Goal: Information Seeking & Learning: Check status

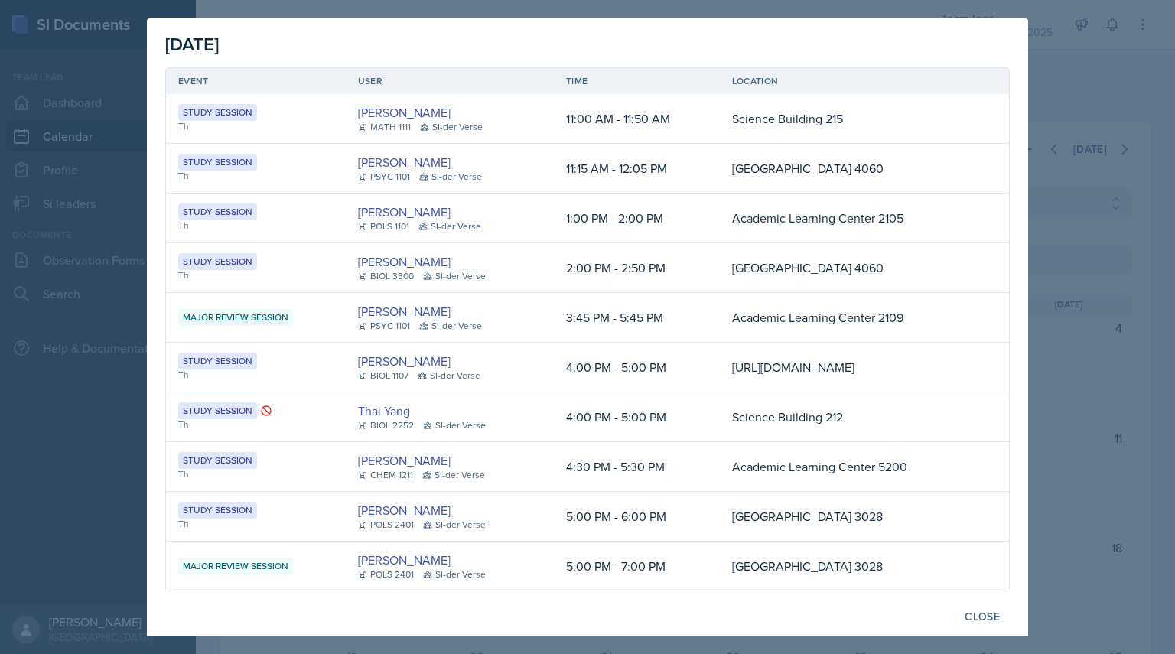
select select "44ab9dba-f3c0-424e-97ee-e672c2edb7ca"
click at [1133, 270] on div at bounding box center [587, 327] width 1175 height 654
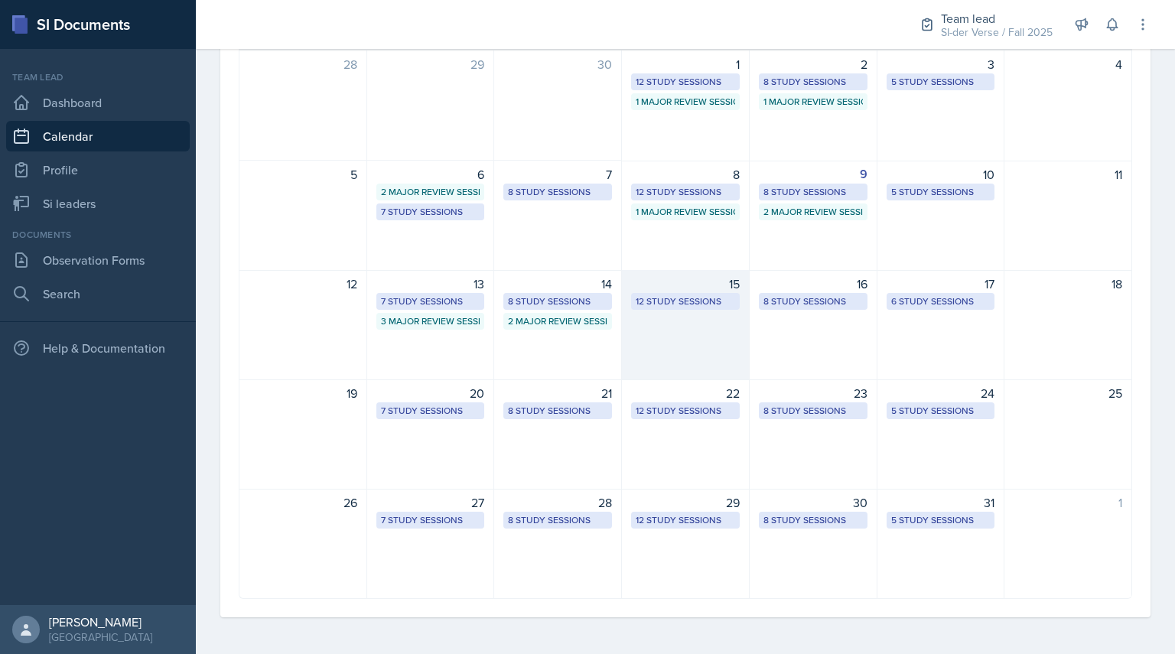
scroll to position [0, 0]
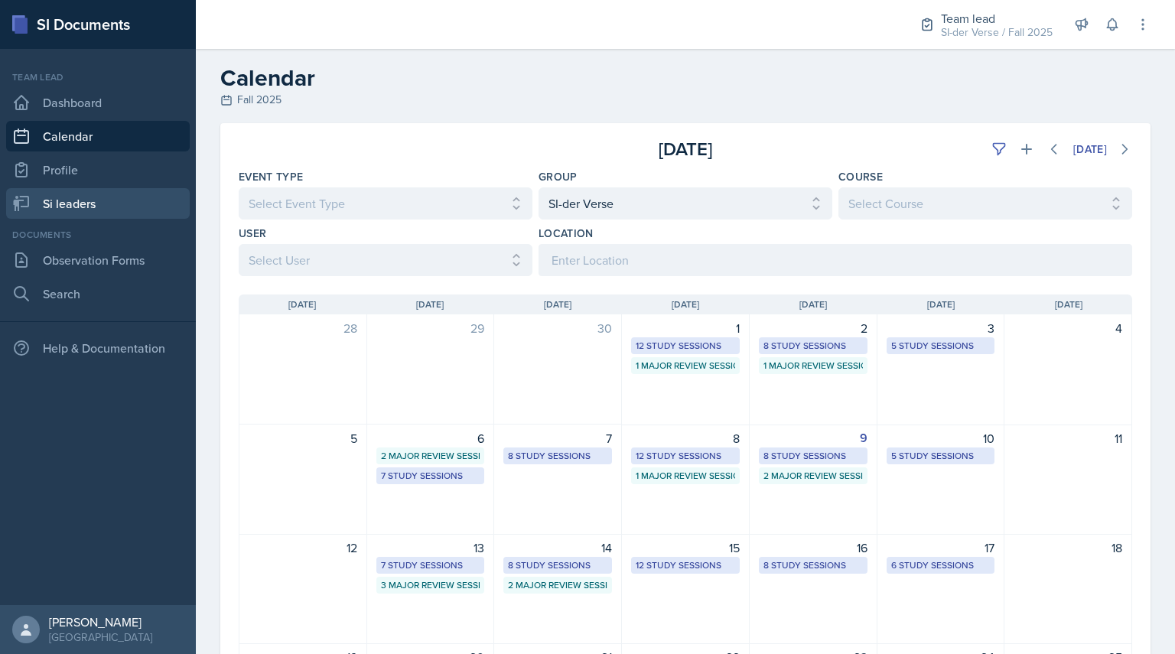
click at [62, 206] on link "Si leaders" at bounding box center [98, 203] width 184 height 31
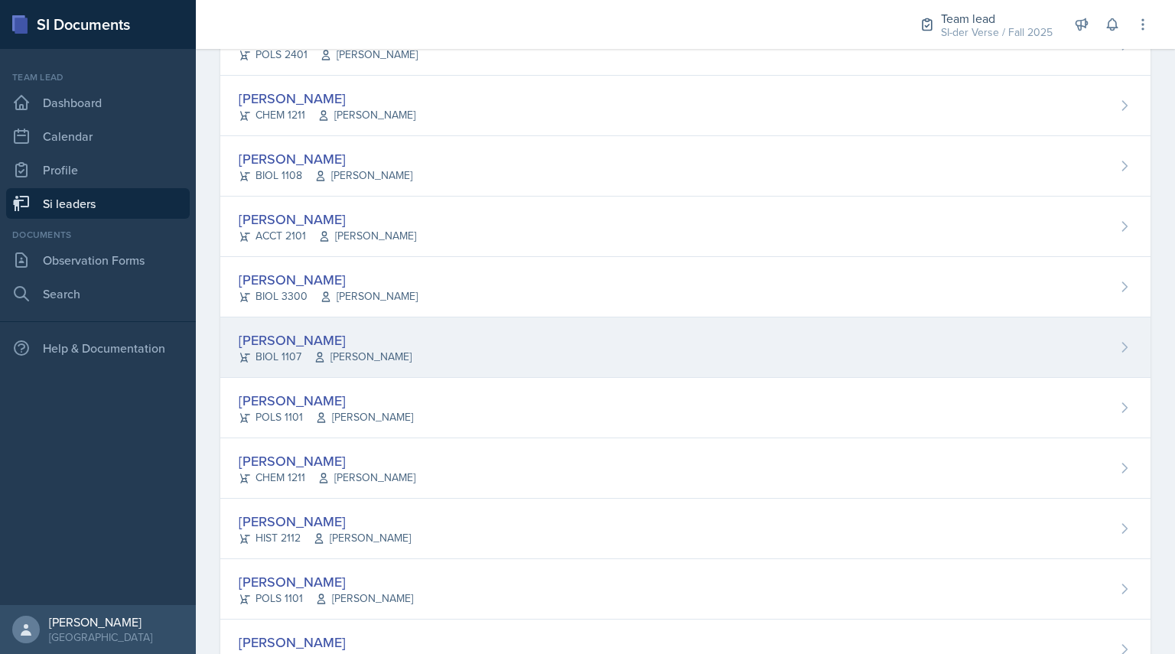
scroll to position [334, 0]
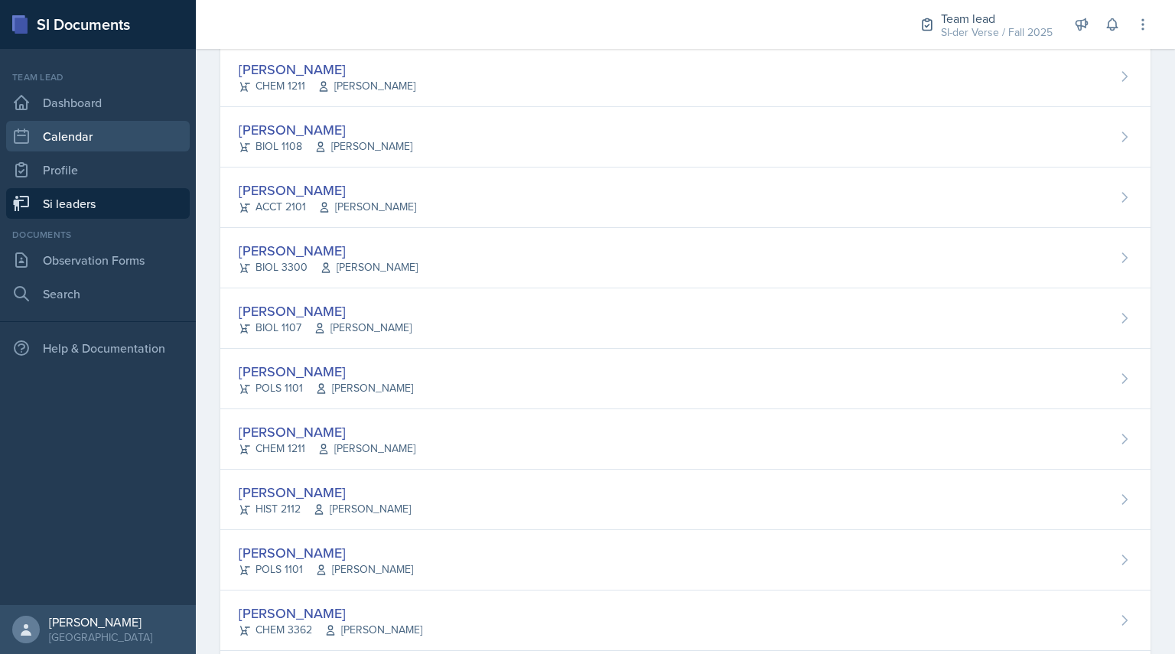
click at [81, 142] on link "Calendar" at bounding box center [98, 136] width 184 height 31
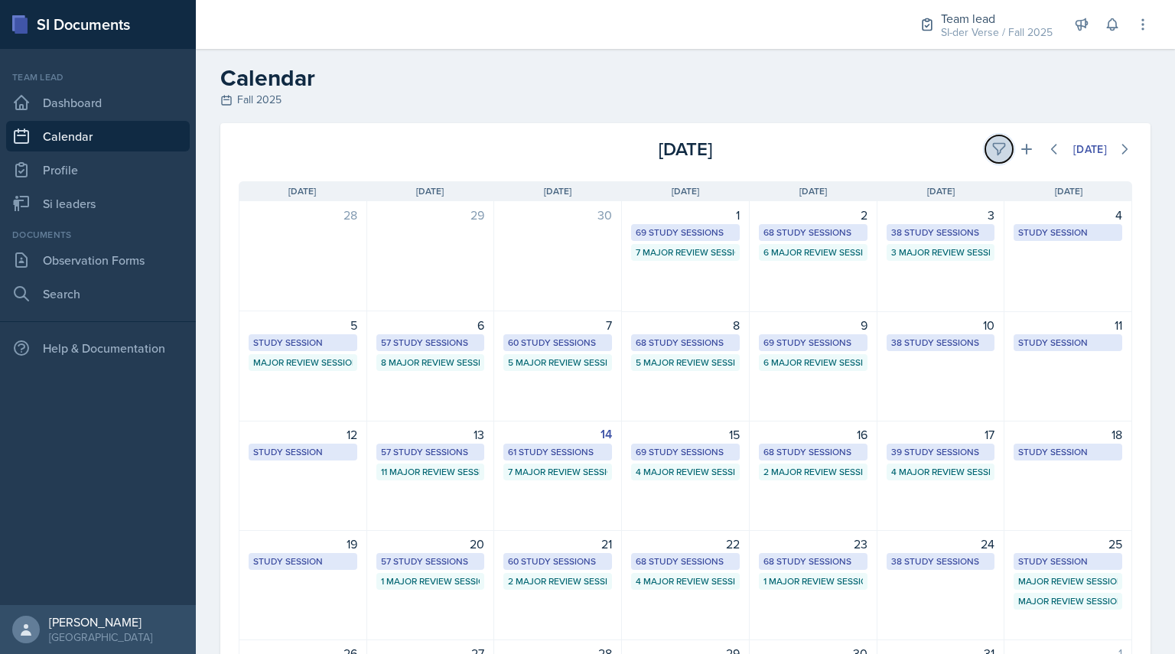
click at [985, 152] on button at bounding box center [999, 149] width 28 height 28
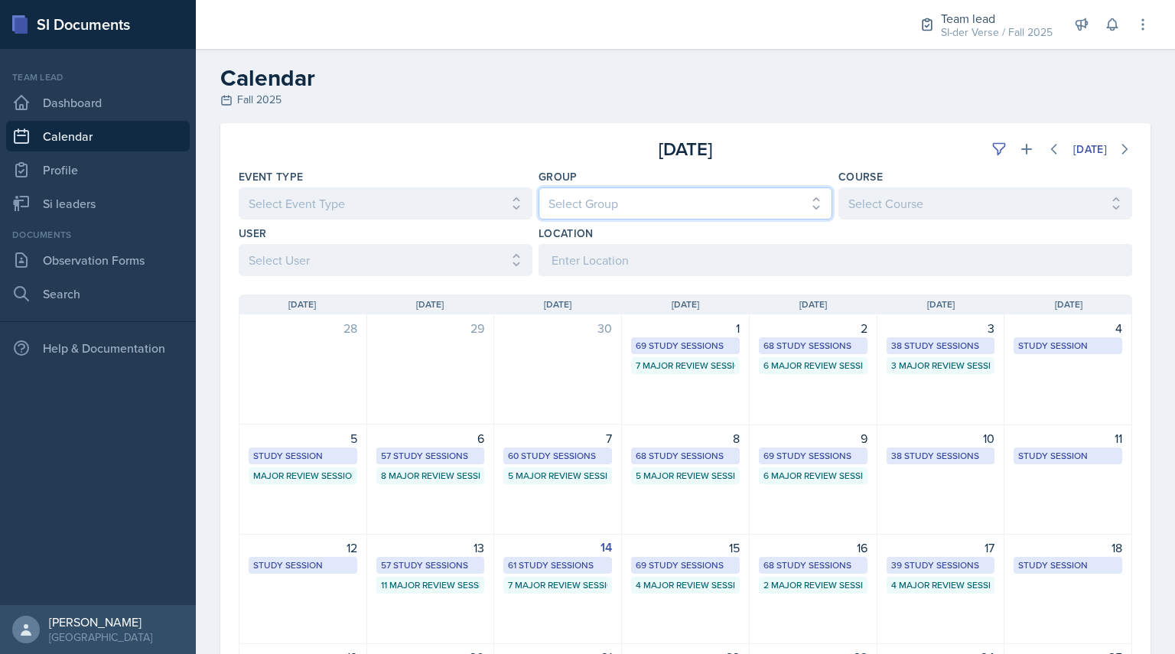
click at [746, 210] on select "Select Group All Demon SI of [GEOGRAPHIC_DATA] Les Mariettables Lion King Mamma…" at bounding box center [686, 203] width 294 height 32
select select "44ab9dba-f3c0-424e-97ee-e672c2edb7ca"
click at [539, 187] on select "Select Group All Demon SI of [GEOGRAPHIC_DATA] Les Mariettables Lion King Mamma…" at bounding box center [686, 203] width 294 height 32
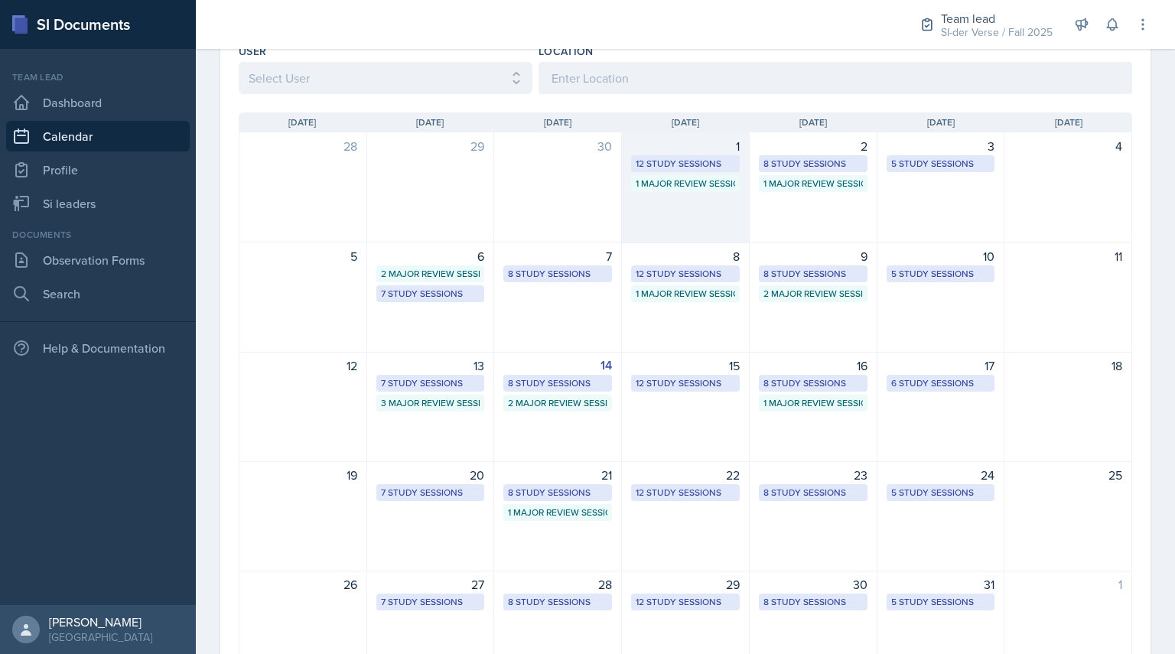
scroll to position [183, 0]
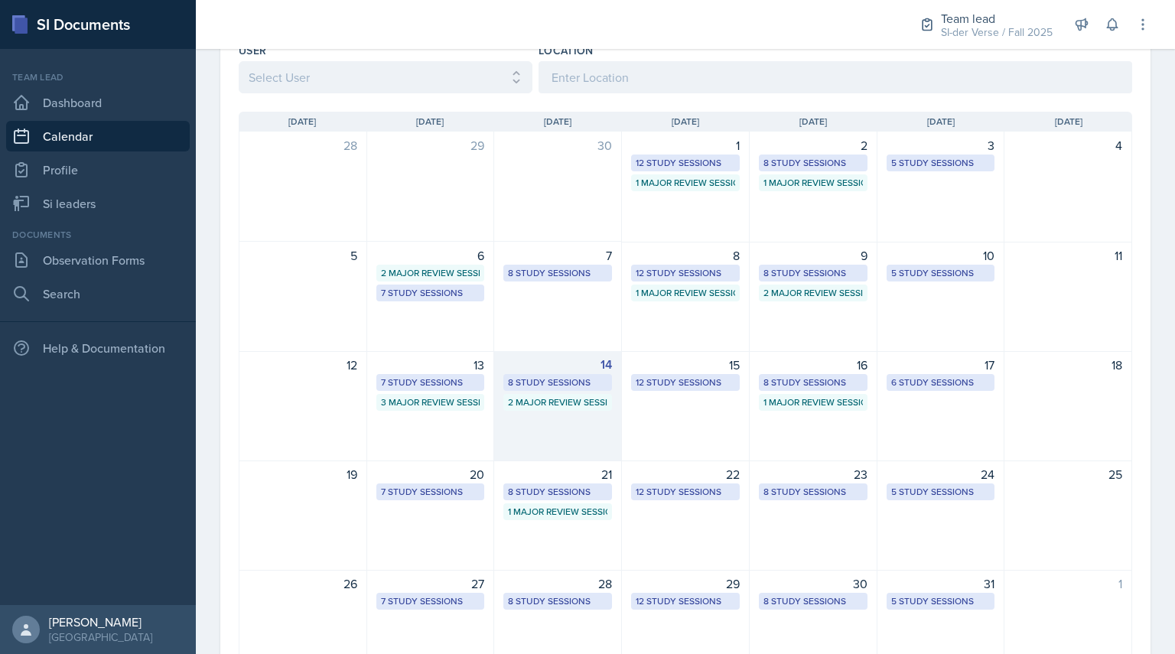
click at [563, 408] on div "2 Major Review Sessions" at bounding box center [557, 403] width 99 height 14
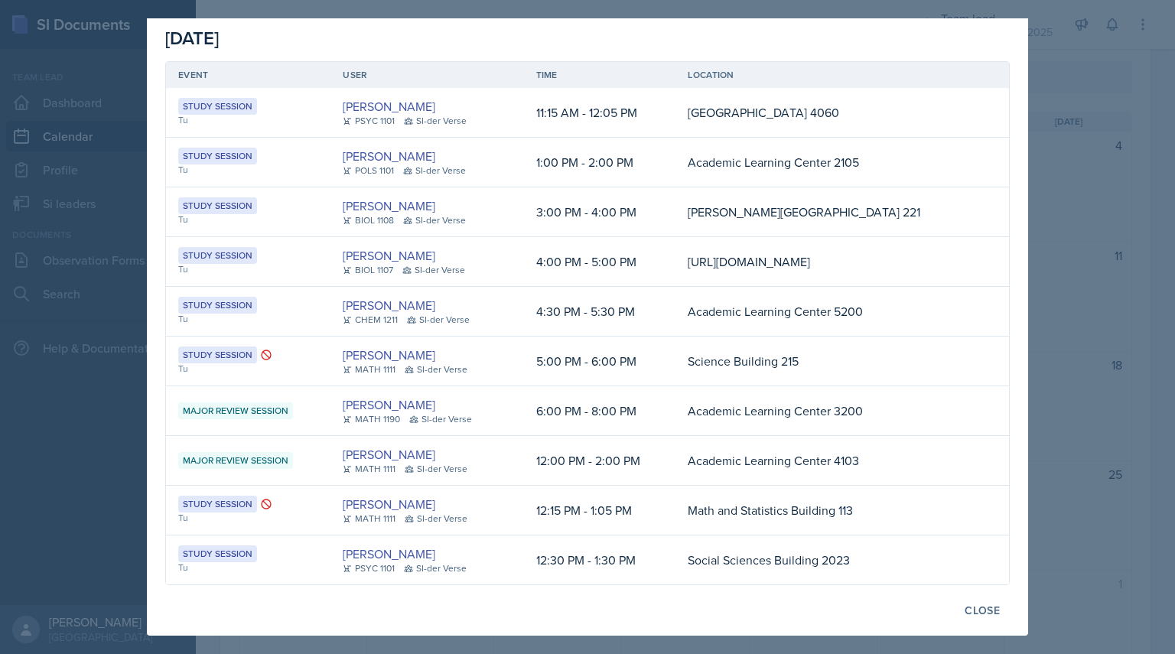
scroll to position [57, 0]
click at [961, 254] on td "[URL][DOMAIN_NAME]" at bounding box center [828, 262] width 304 height 50
click at [972, 614] on div "Close" at bounding box center [982, 610] width 35 height 12
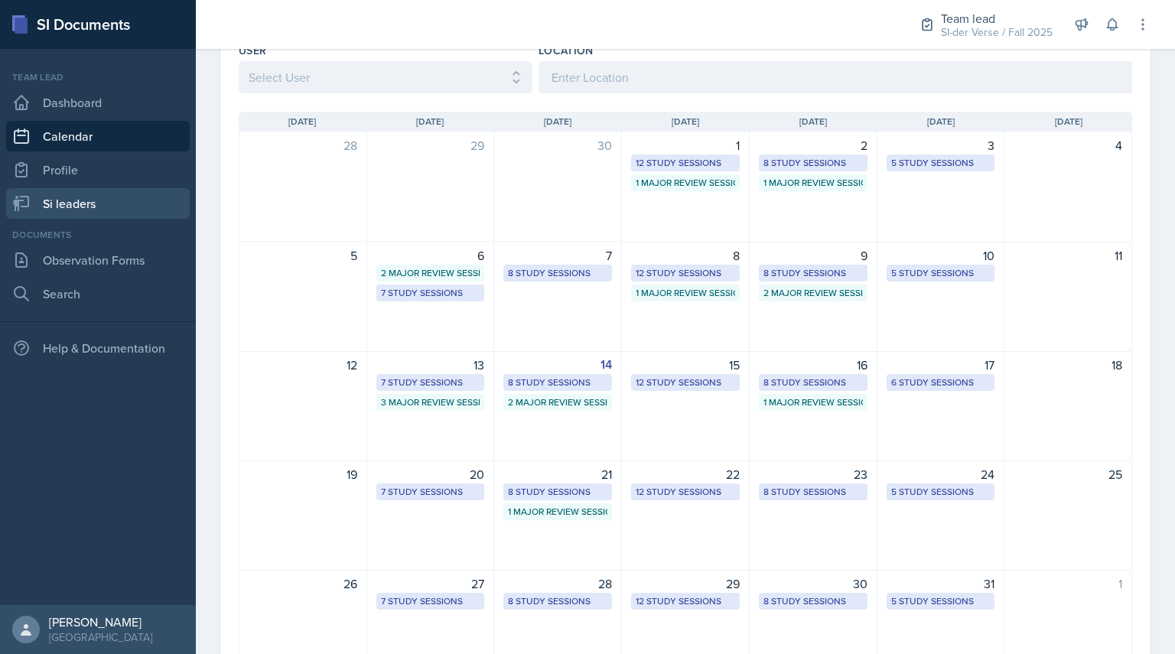
click at [70, 197] on link "Si leaders" at bounding box center [98, 203] width 184 height 31
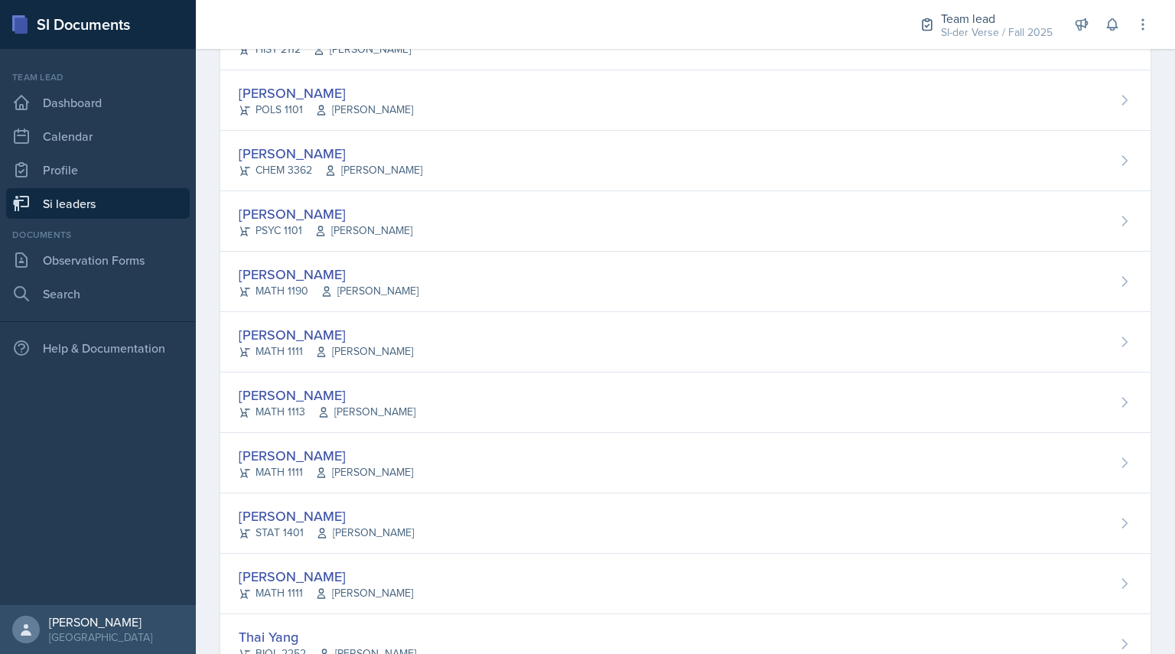
scroll to position [850, 0]
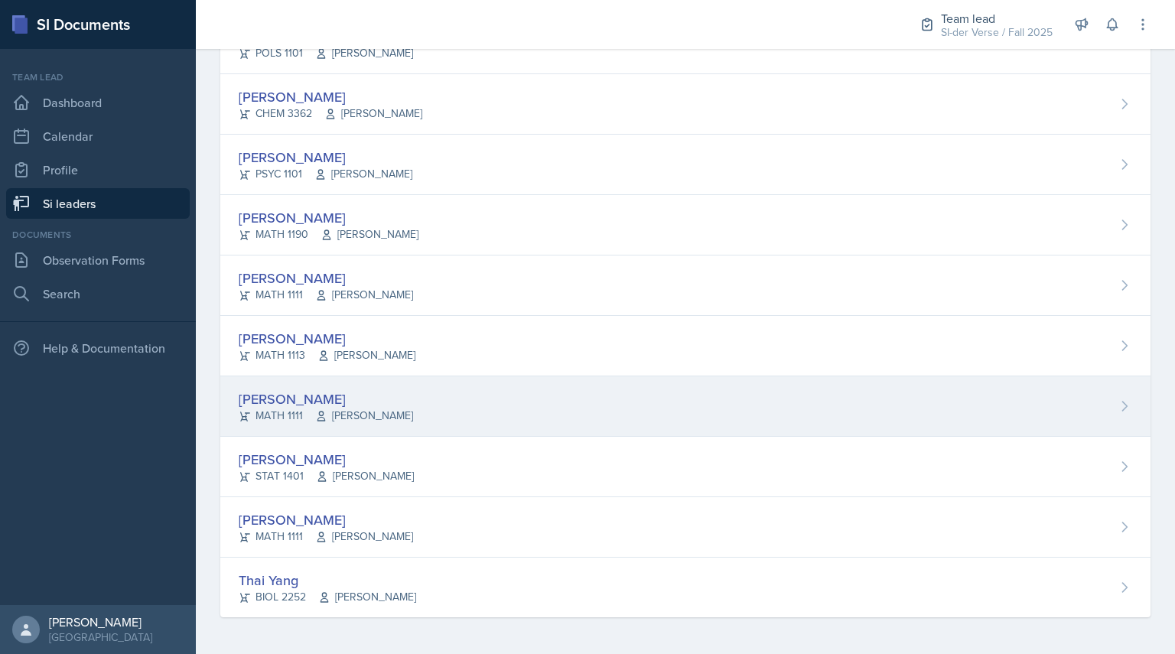
click at [259, 408] on div "MATH 1111 [PERSON_NAME]" at bounding box center [326, 416] width 174 height 16
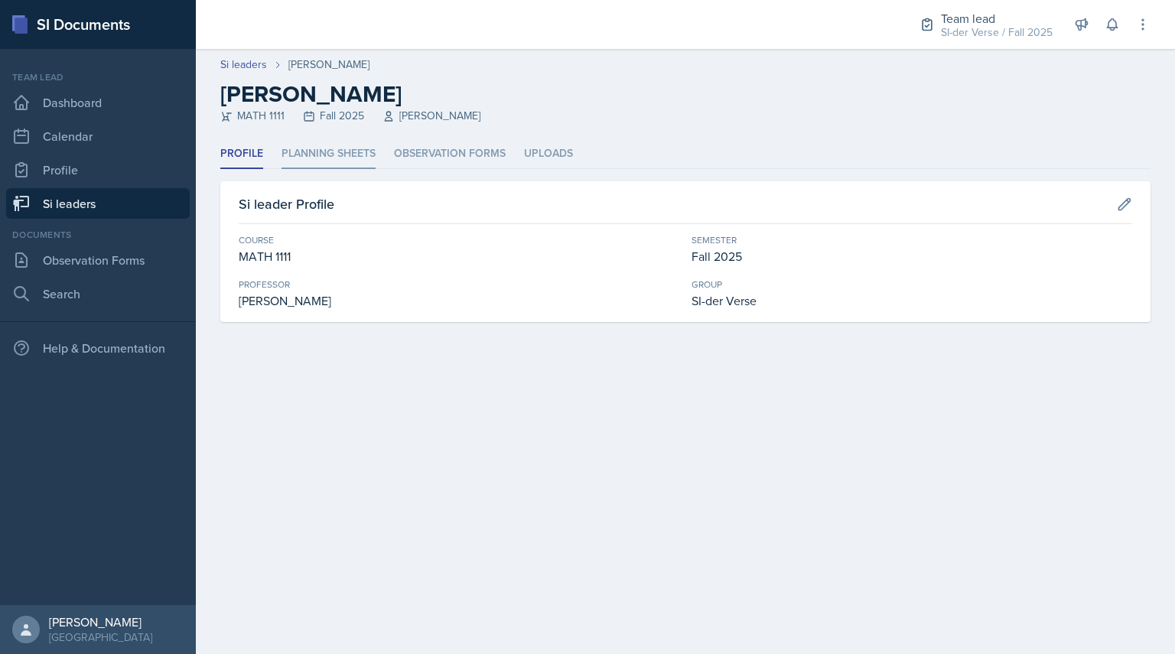
click at [284, 157] on li "Planning Sheets" at bounding box center [329, 154] width 94 height 30
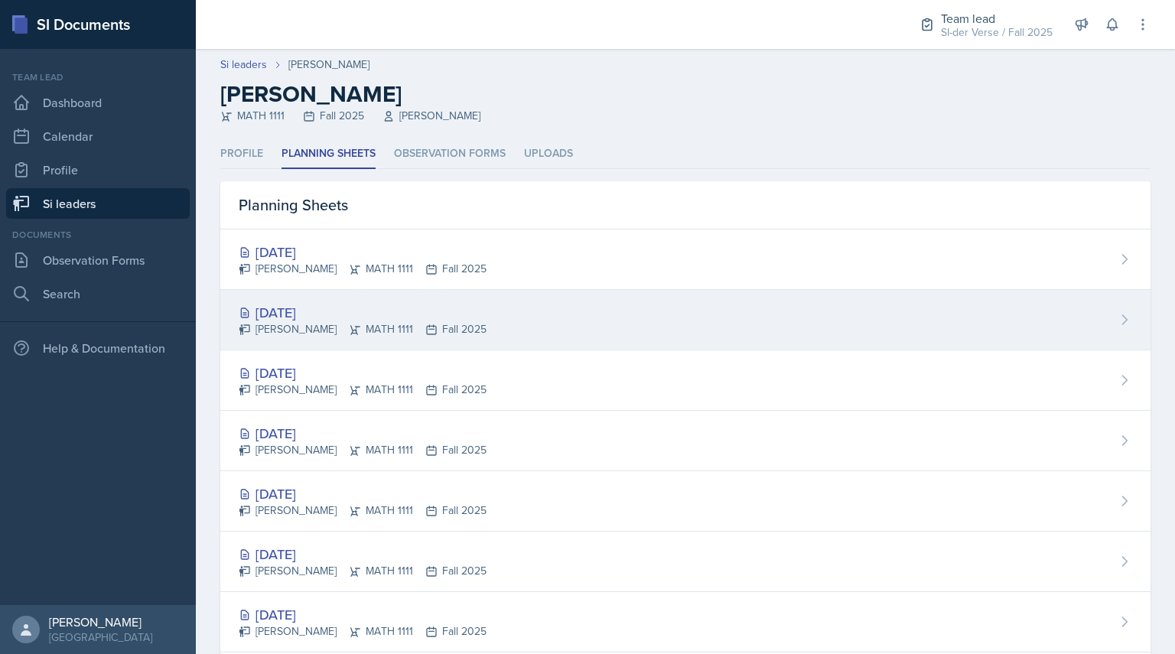
click at [272, 326] on div "[PERSON_NAME] MATH 1111 Fall 2025" at bounding box center [363, 329] width 248 height 16
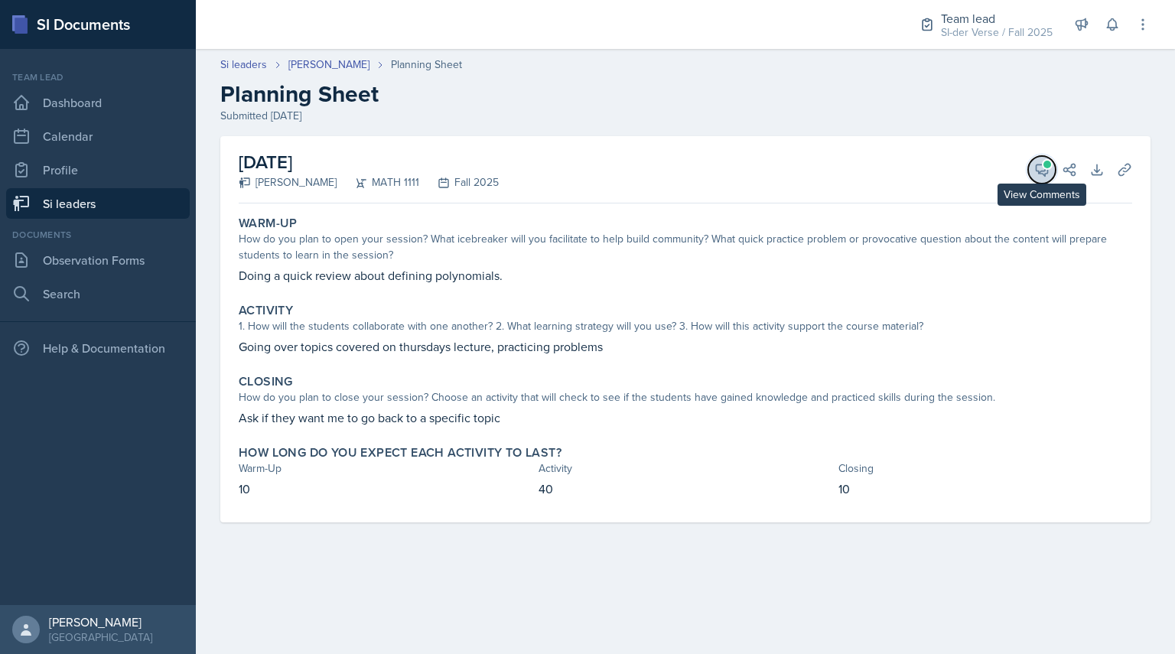
click at [1036, 173] on icon at bounding box center [1041, 169] width 15 height 15
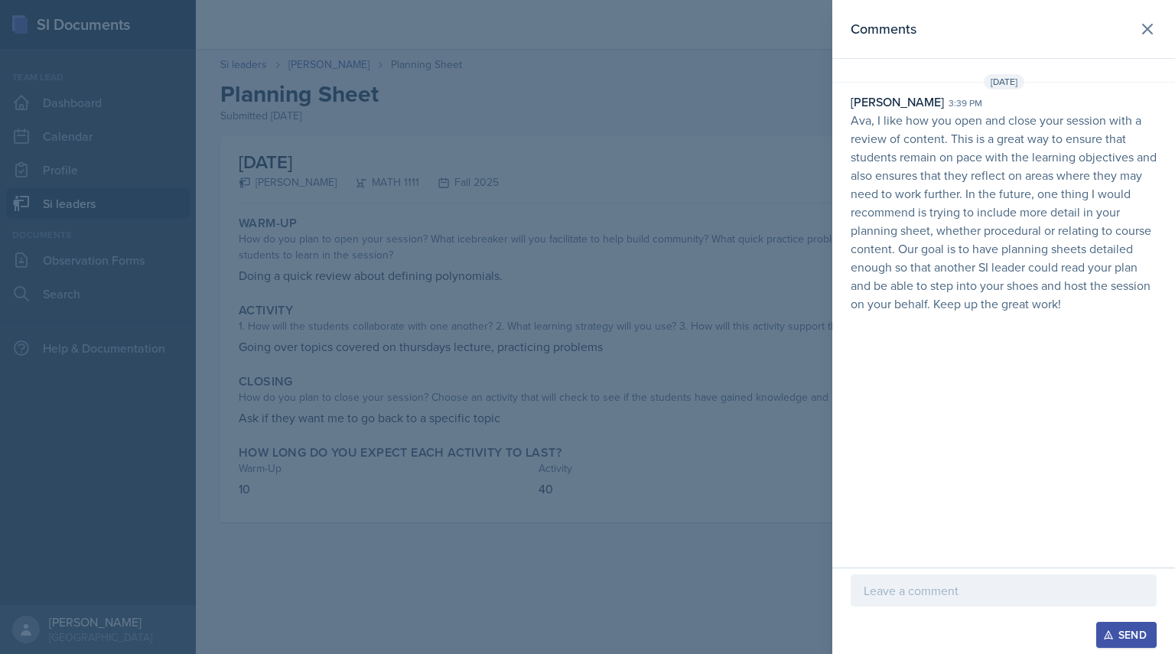
click at [659, 304] on div at bounding box center [587, 327] width 1175 height 654
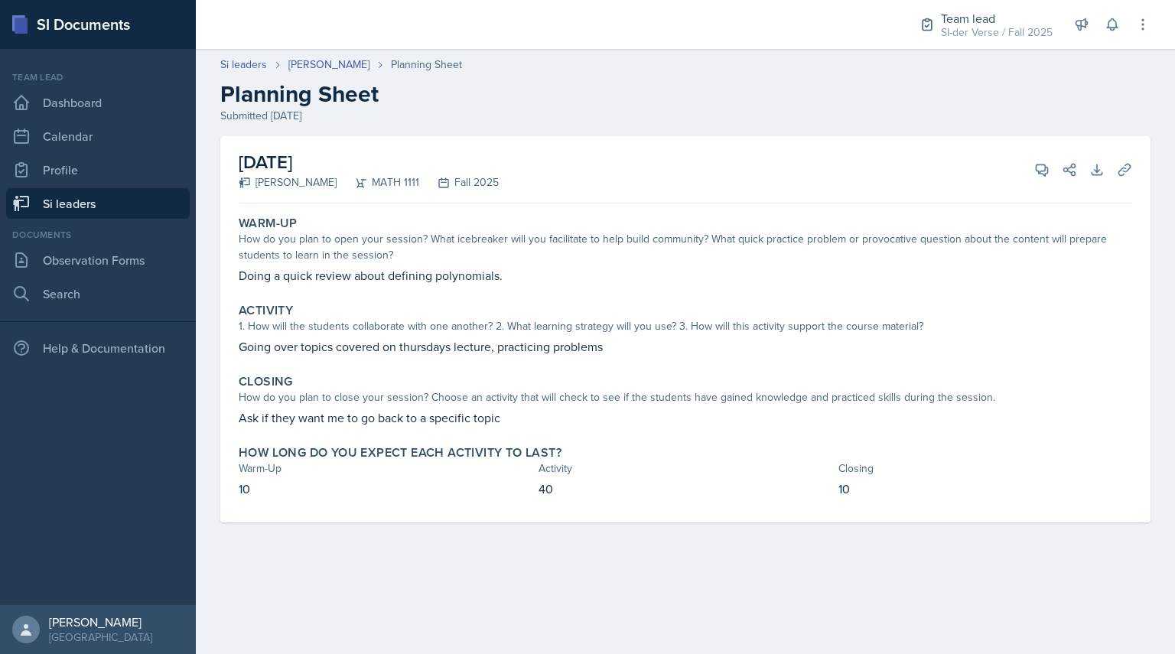
click at [121, 201] on link "Si leaders" at bounding box center [98, 203] width 184 height 31
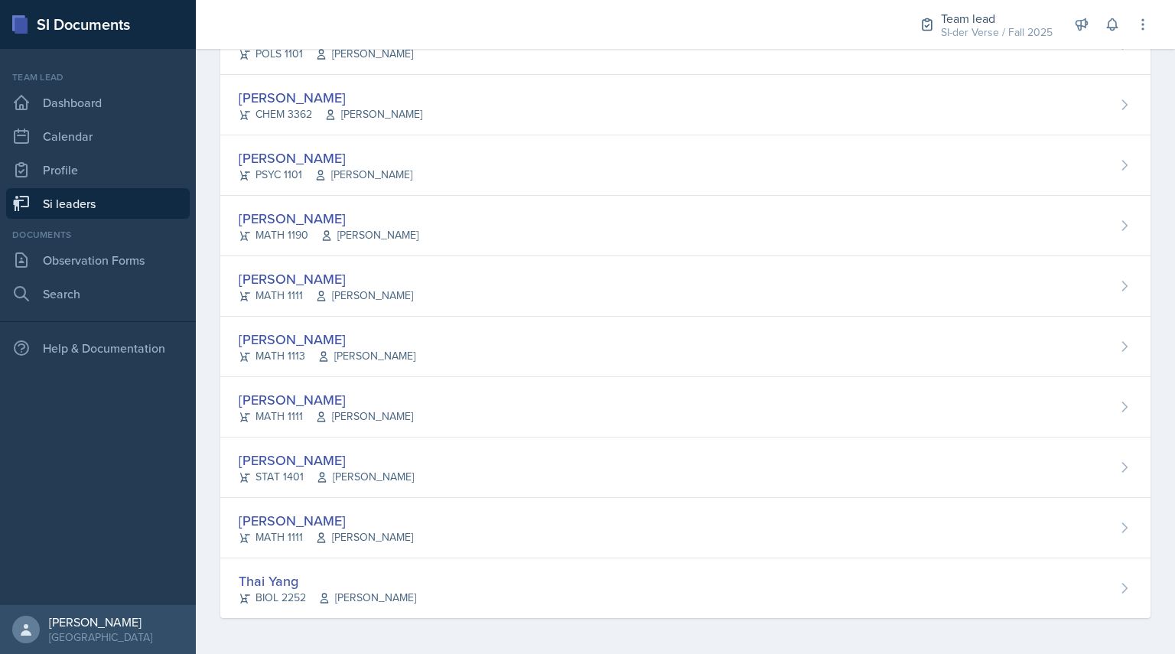
scroll to position [850, 0]
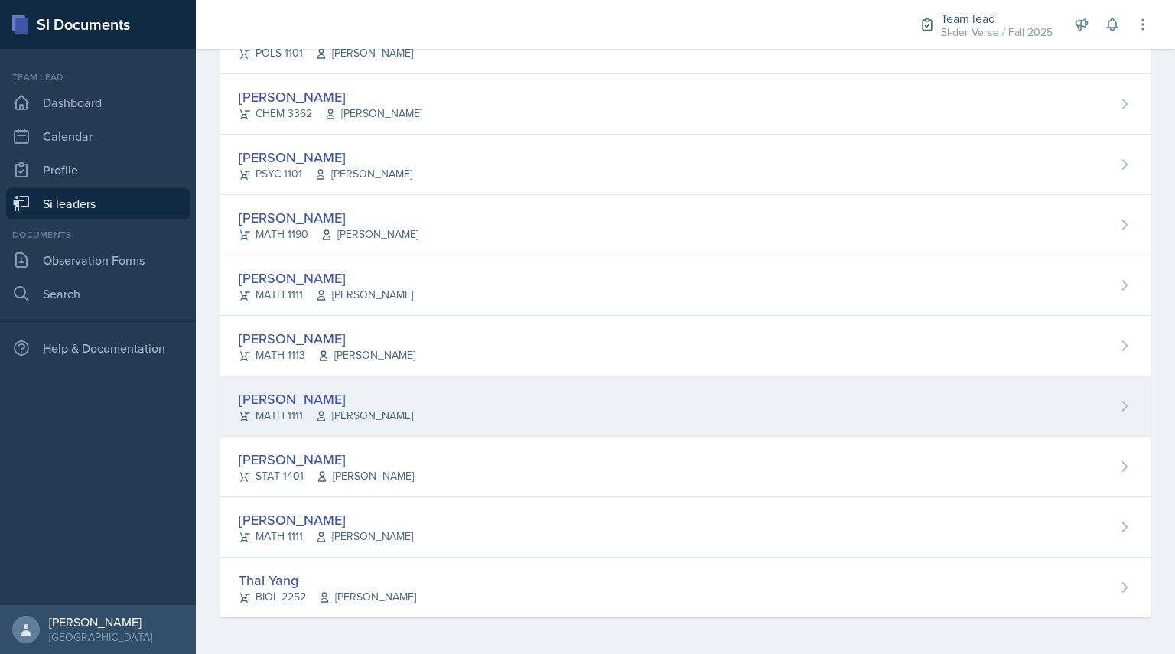
click at [254, 399] on div "[PERSON_NAME]" at bounding box center [326, 399] width 174 height 21
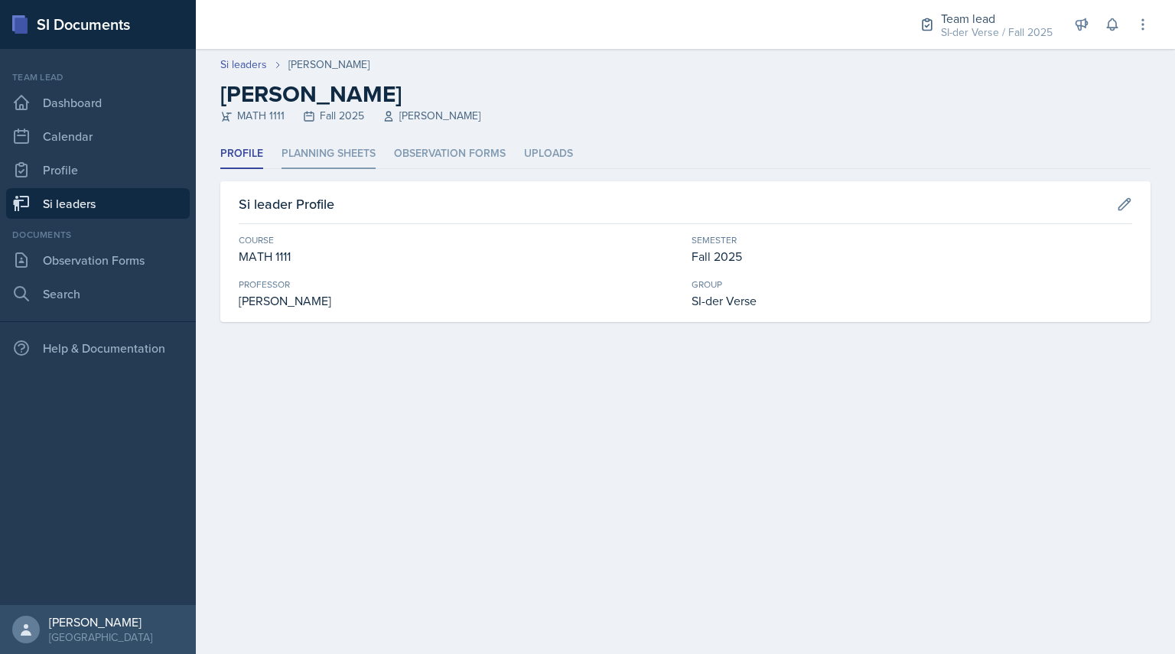
click at [329, 161] on li "Planning Sheets" at bounding box center [329, 154] width 94 height 30
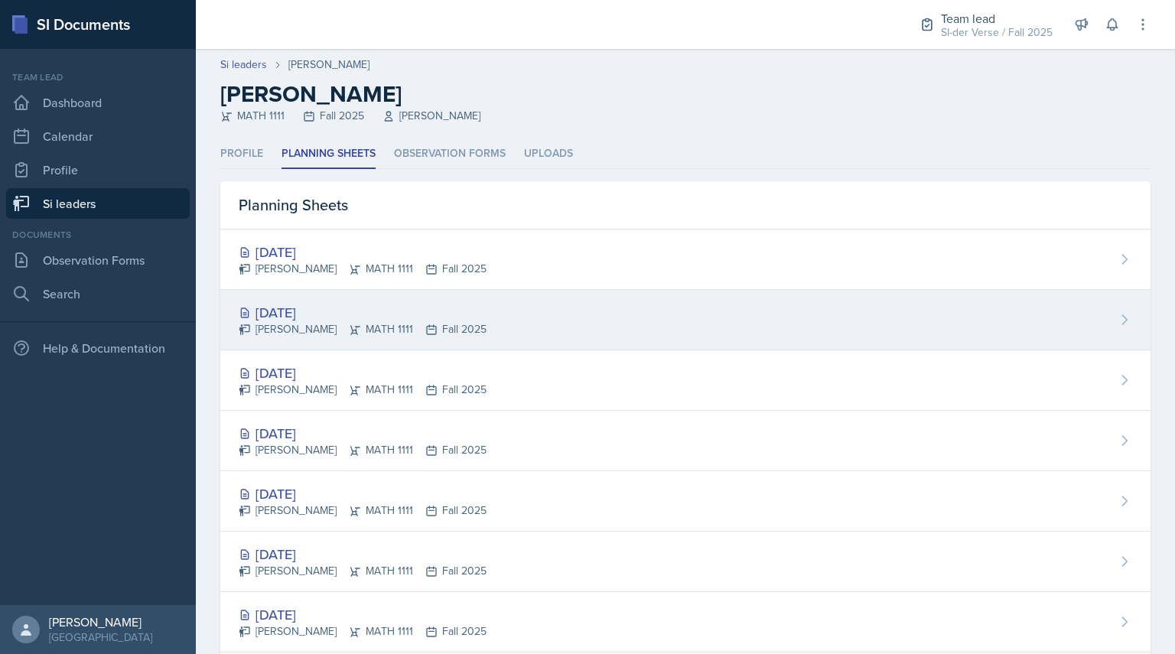
scroll to position [155, 0]
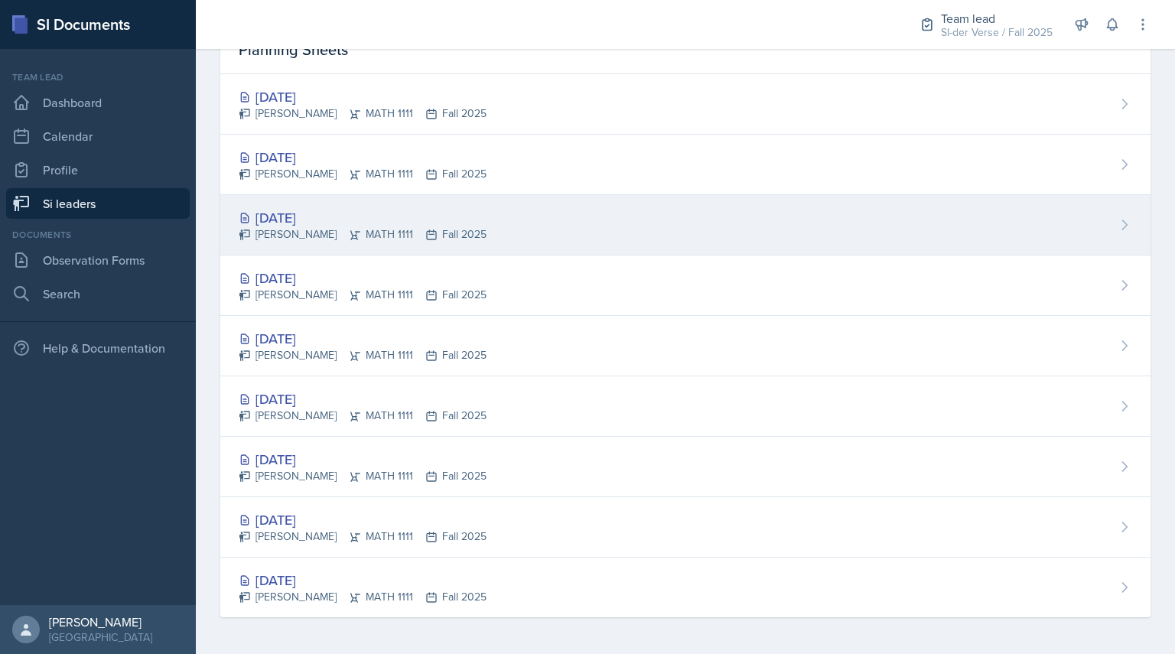
click at [292, 226] on div "[PERSON_NAME] MATH 1111 Fall 2025" at bounding box center [363, 234] width 248 height 16
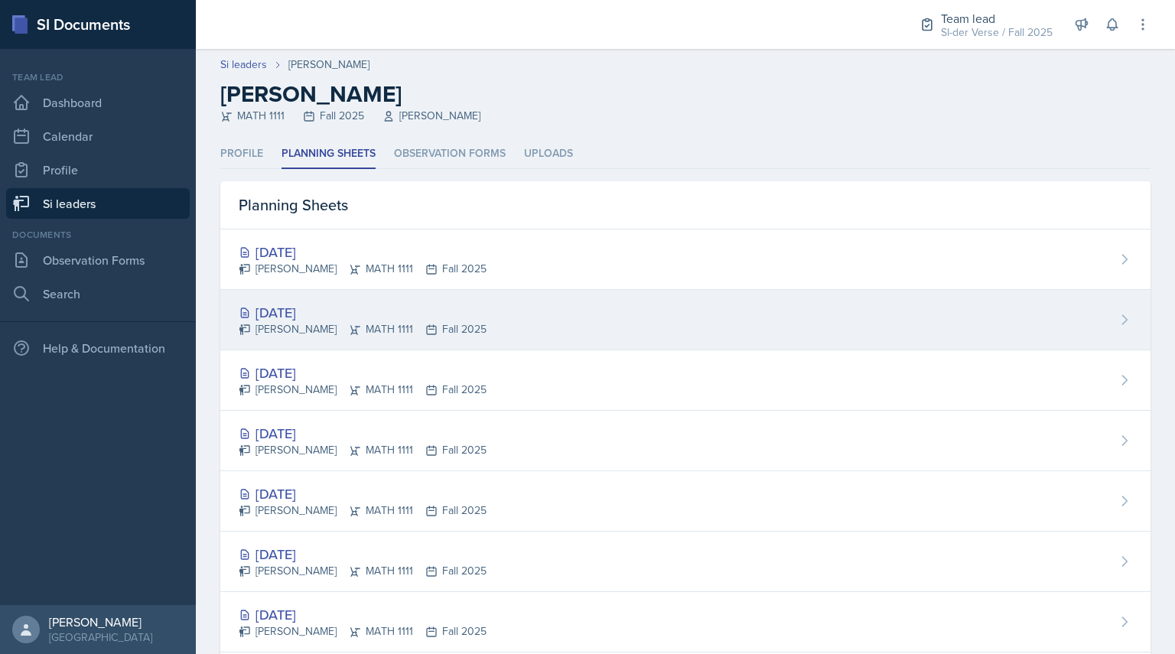
click at [425, 339] on div "[DATE] [PERSON_NAME] MATH 1111 Fall 2025" at bounding box center [685, 320] width 930 height 60
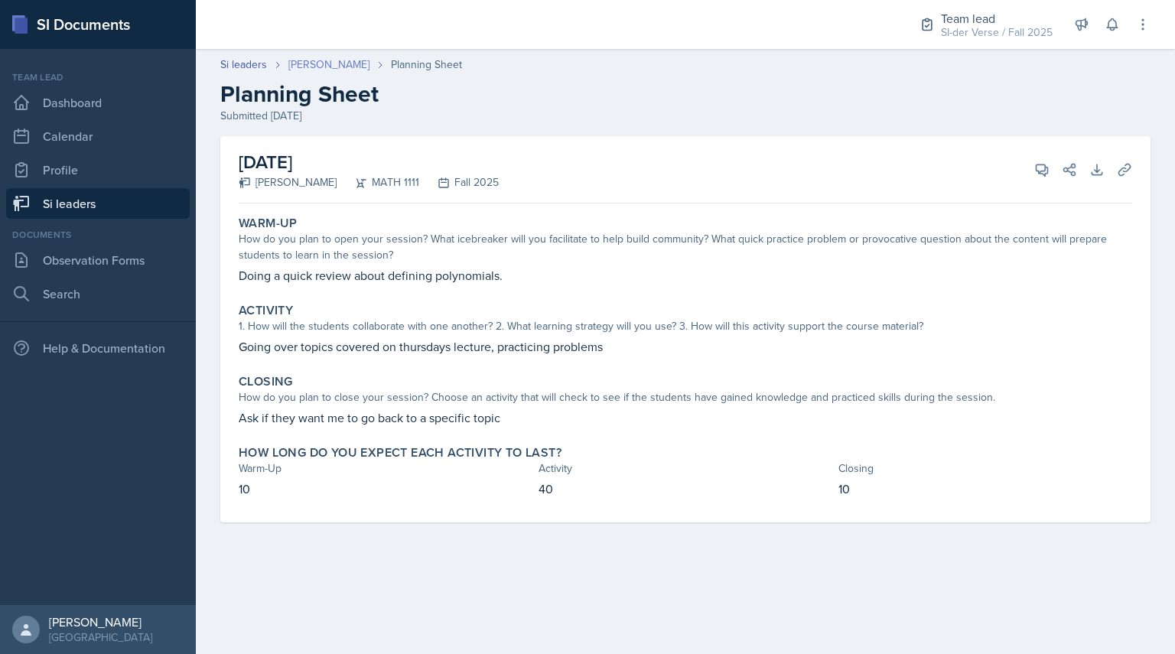
click at [321, 62] on link "[PERSON_NAME]" at bounding box center [328, 65] width 81 height 16
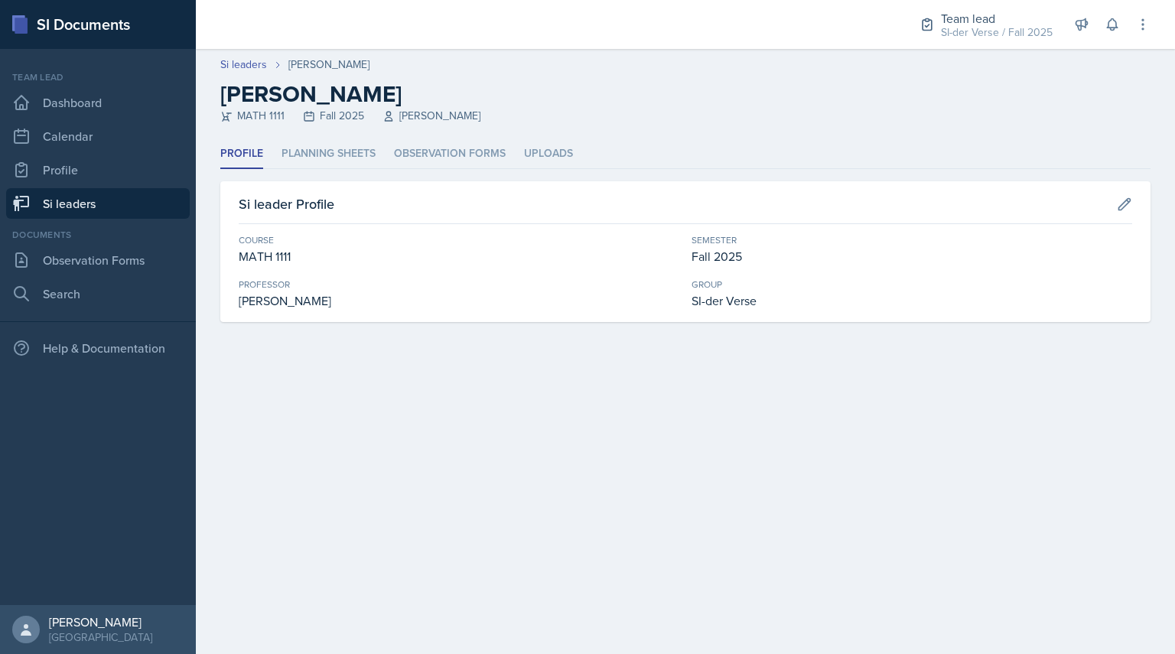
click at [468, 171] on div "Profile Planning Sheets Observation Forms Uploads Profile Planning Sheets Obser…" at bounding box center [685, 230] width 930 height 183
click at [456, 155] on li "Observation Forms" at bounding box center [450, 154] width 112 height 30
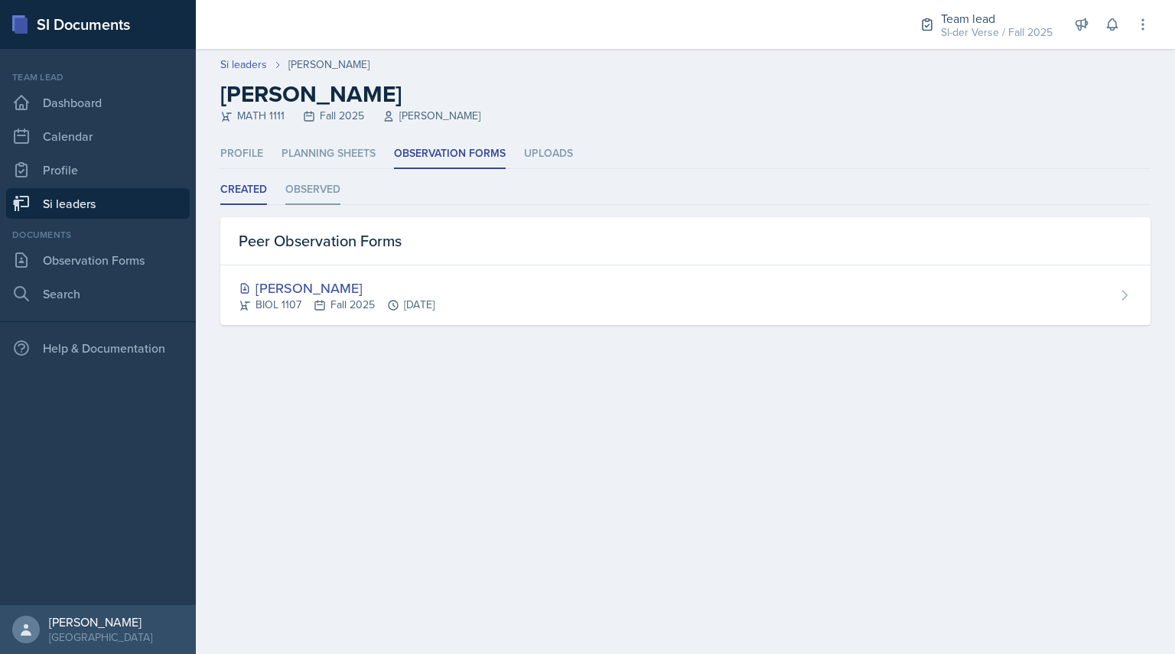
click at [309, 197] on li "Observed" at bounding box center [312, 190] width 55 height 30
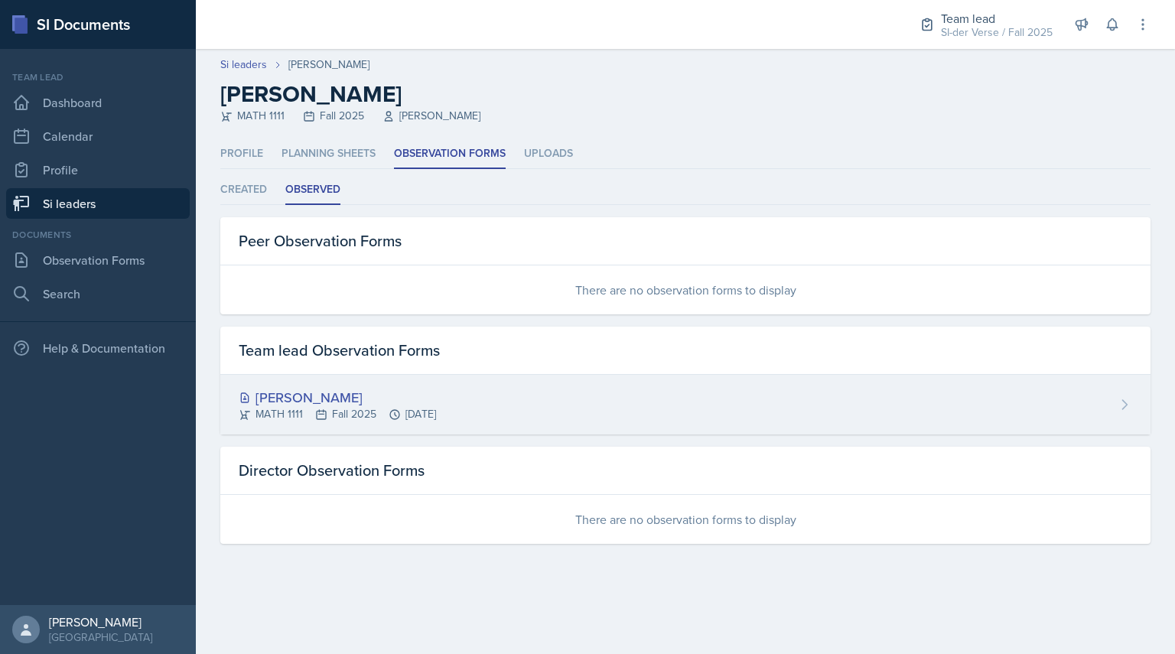
click at [303, 411] on div "MATH 1111 Fall 2025 [DATE]" at bounding box center [337, 414] width 197 height 16
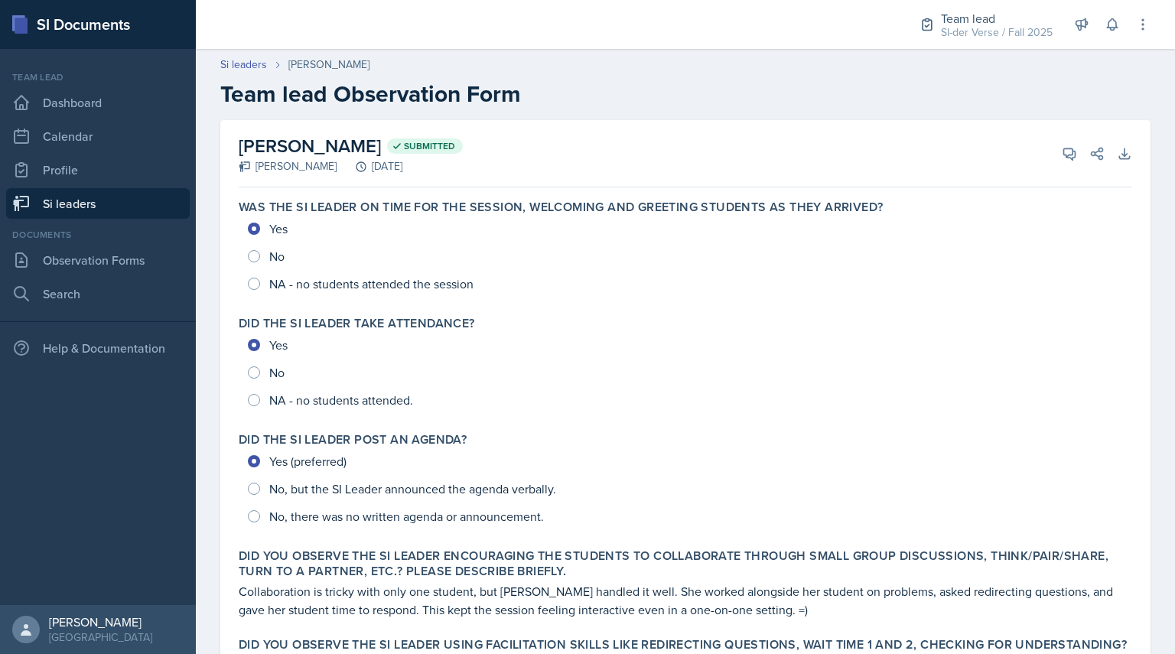
click at [111, 198] on link "Si leaders" at bounding box center [98, 203] width 184 height 31
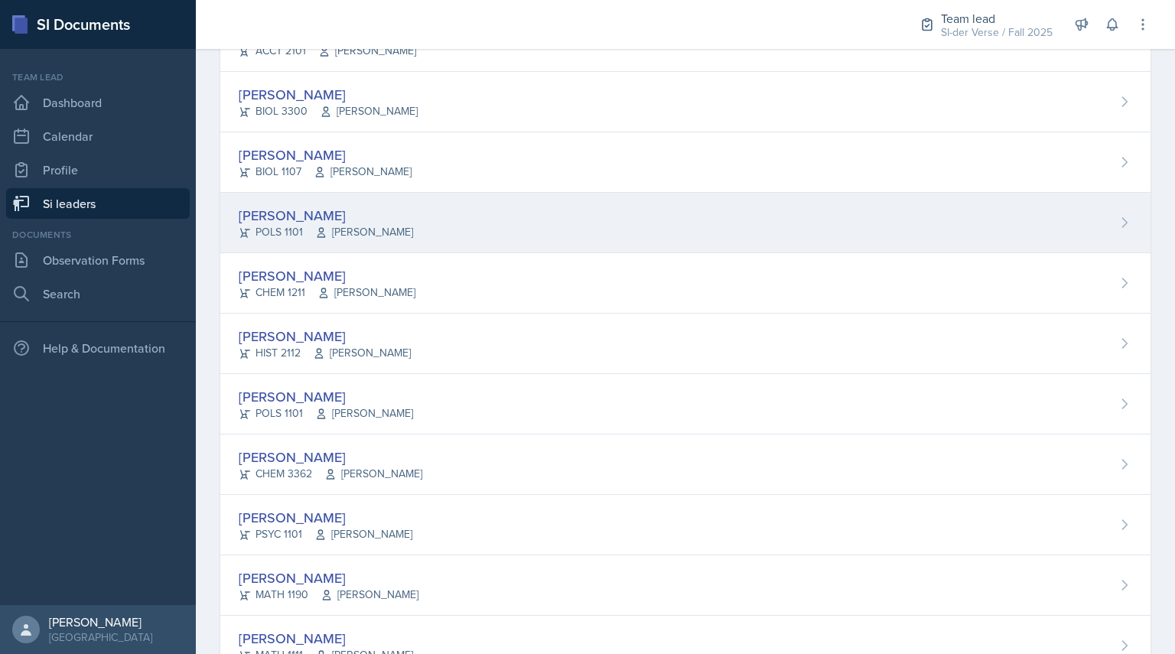
scroll to position [850, 0]
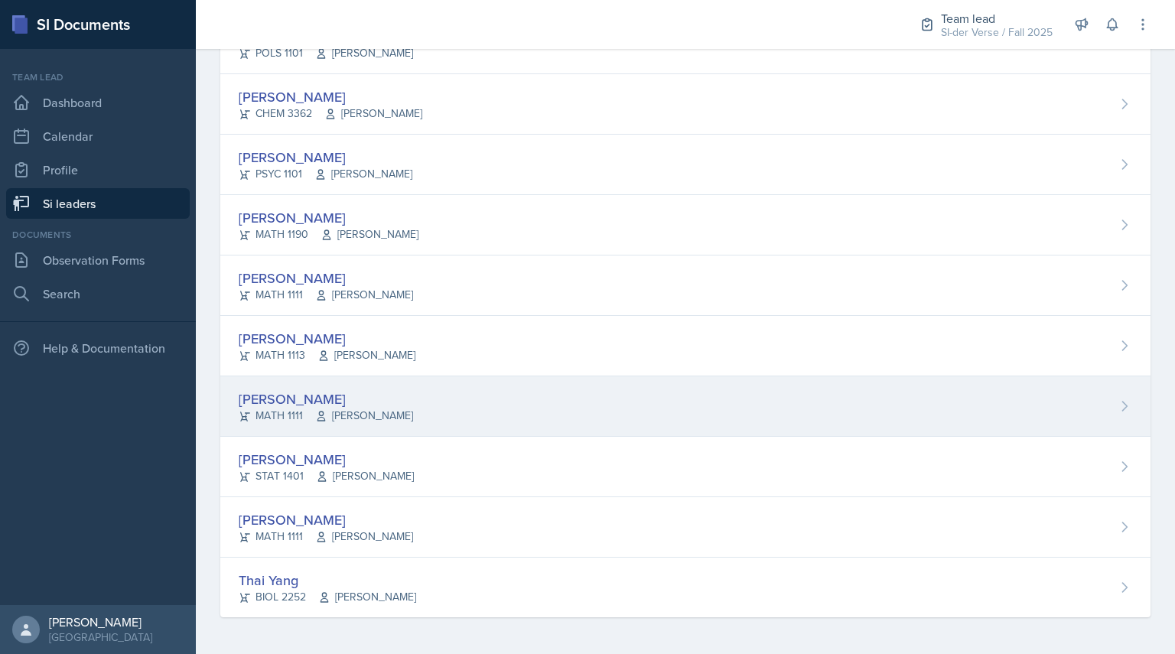
click at [274, 390] on div "[PERSON_NAME]" at bounding box center [326, 399] width 174 height 21
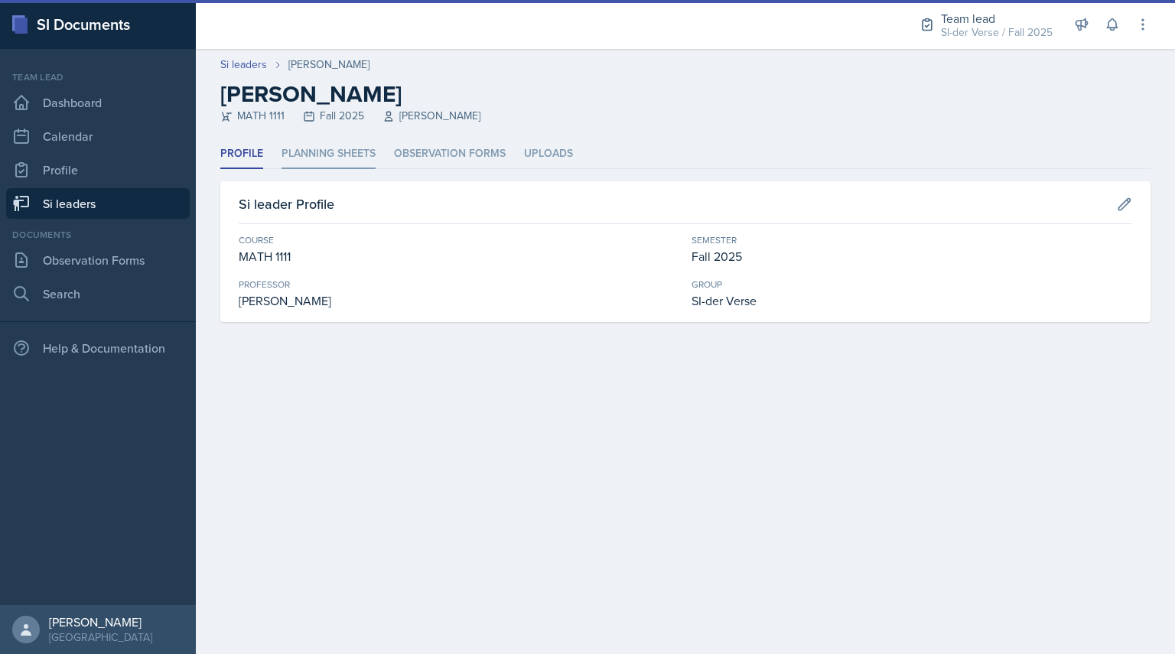
click at [318, 163] on li "Planning Sheets" at bounding box center [329, 154] width 94 height 30
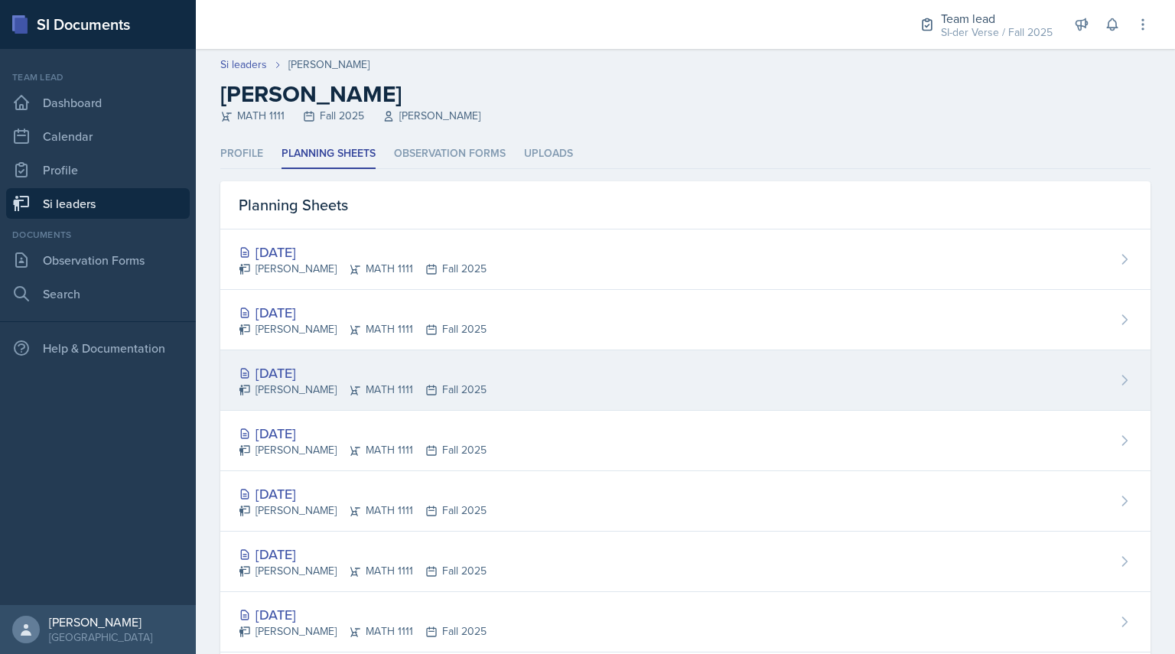
click at [278, 376] on div "[DATE]" at bounding box center [363, 373] width 248 height 21
